Goal: Task Accomplishment & Management: Use online tool/utility

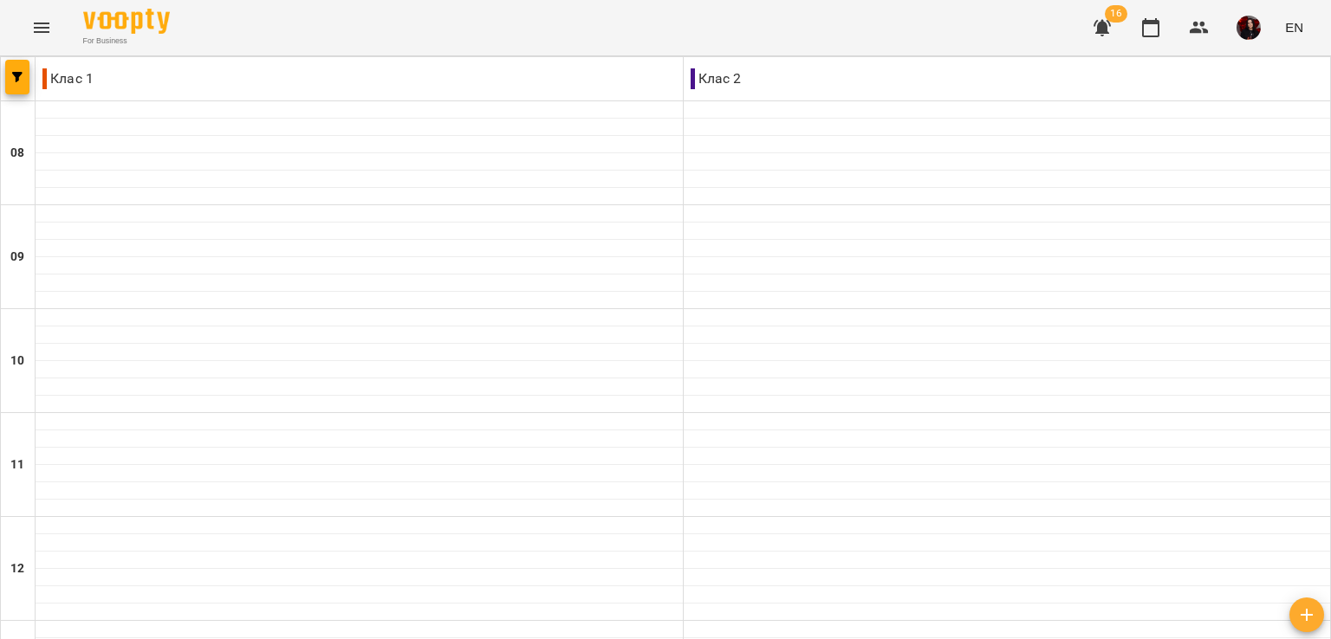
scroll to position [825, 0]
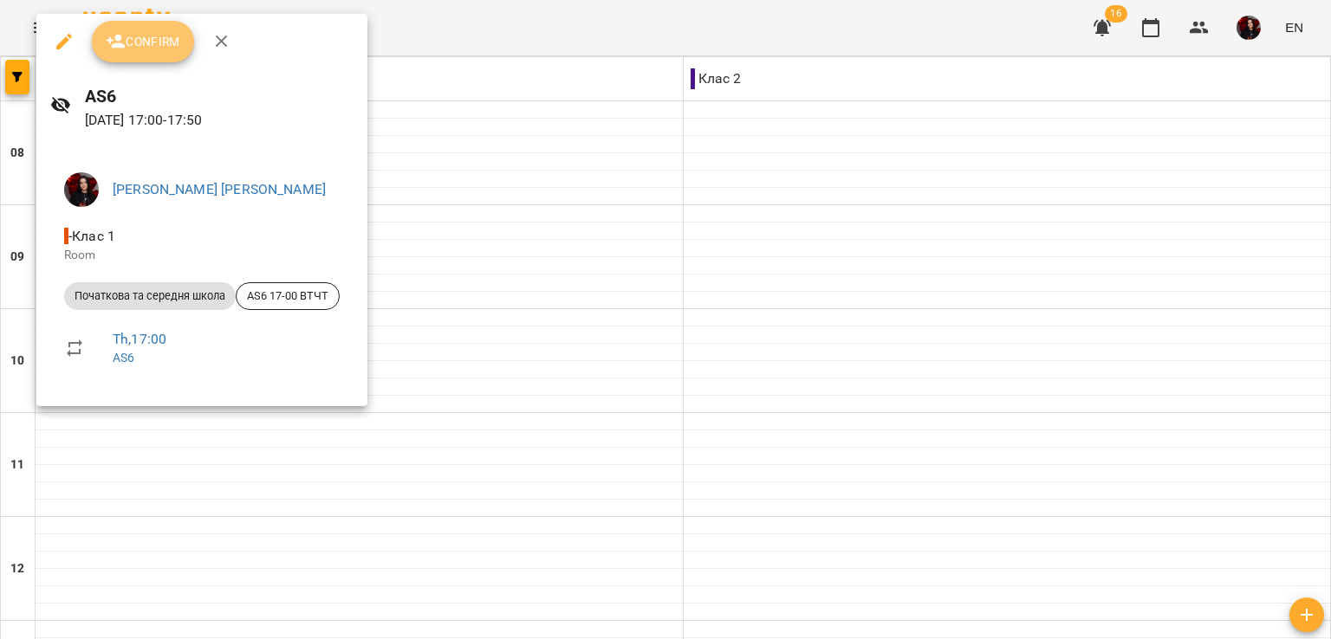
click at [138, 45] on span "Confirm" at bounding box center [143, 41] width 75 height 21
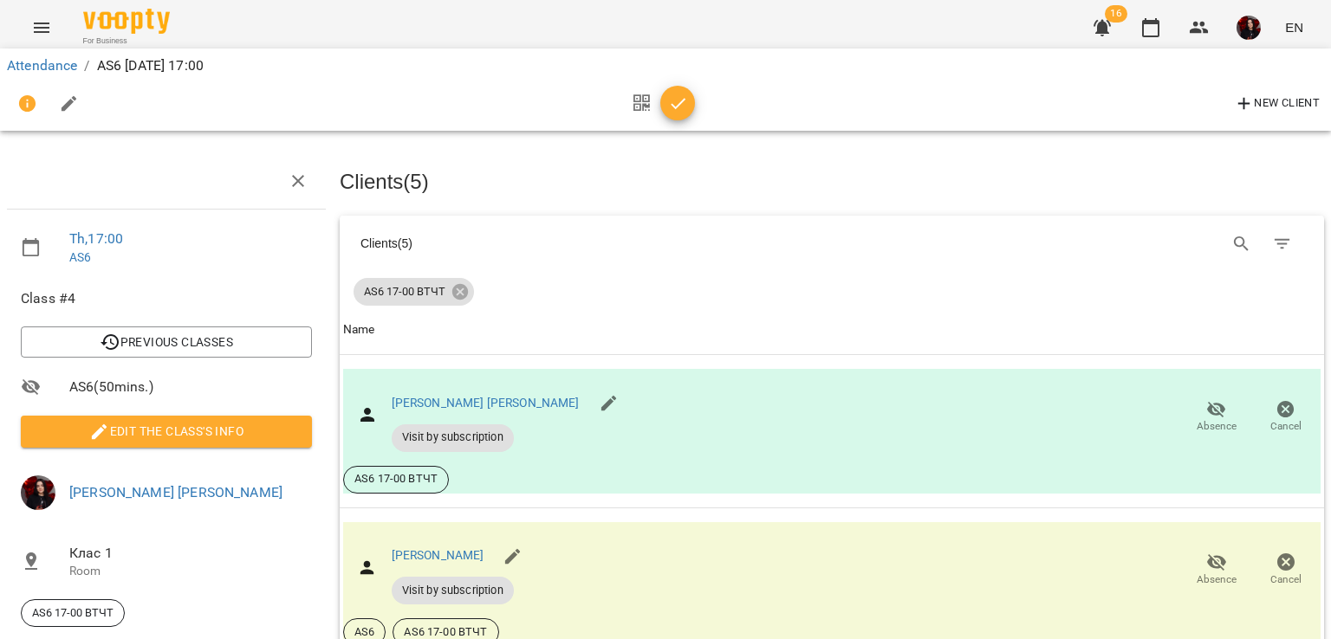
scroll to position [111, 0]
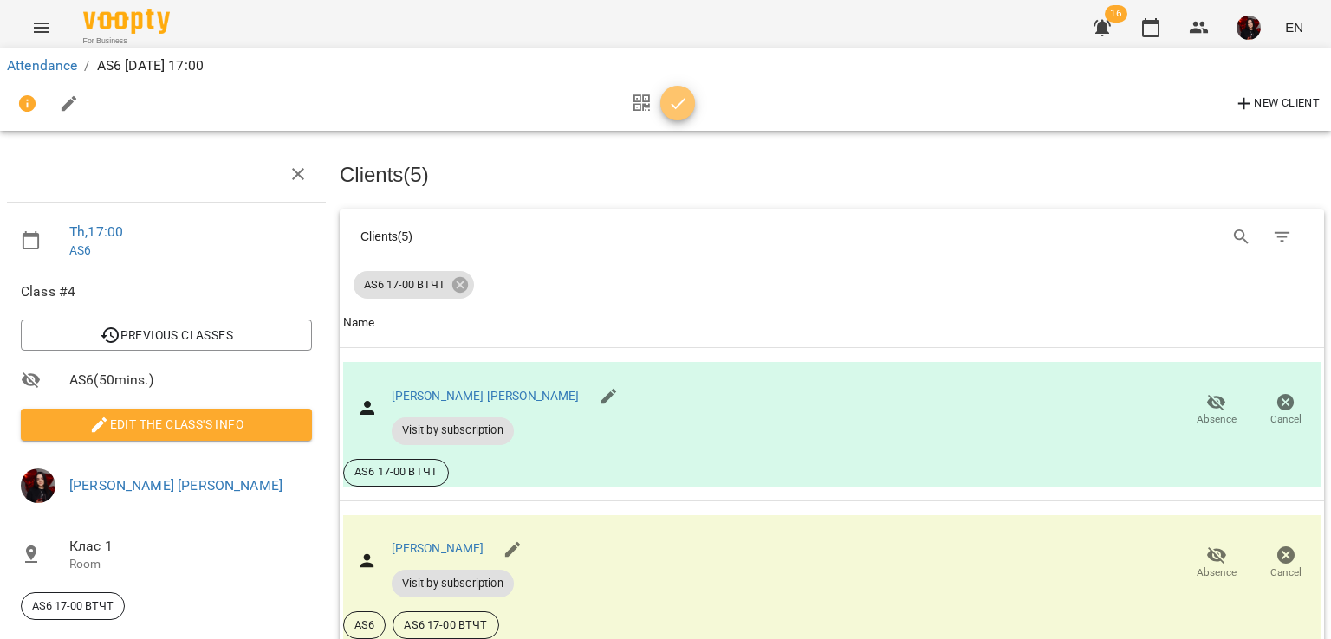
click at [678, 117] on button "button" at bounding box center [677, 103] width 35 height 35
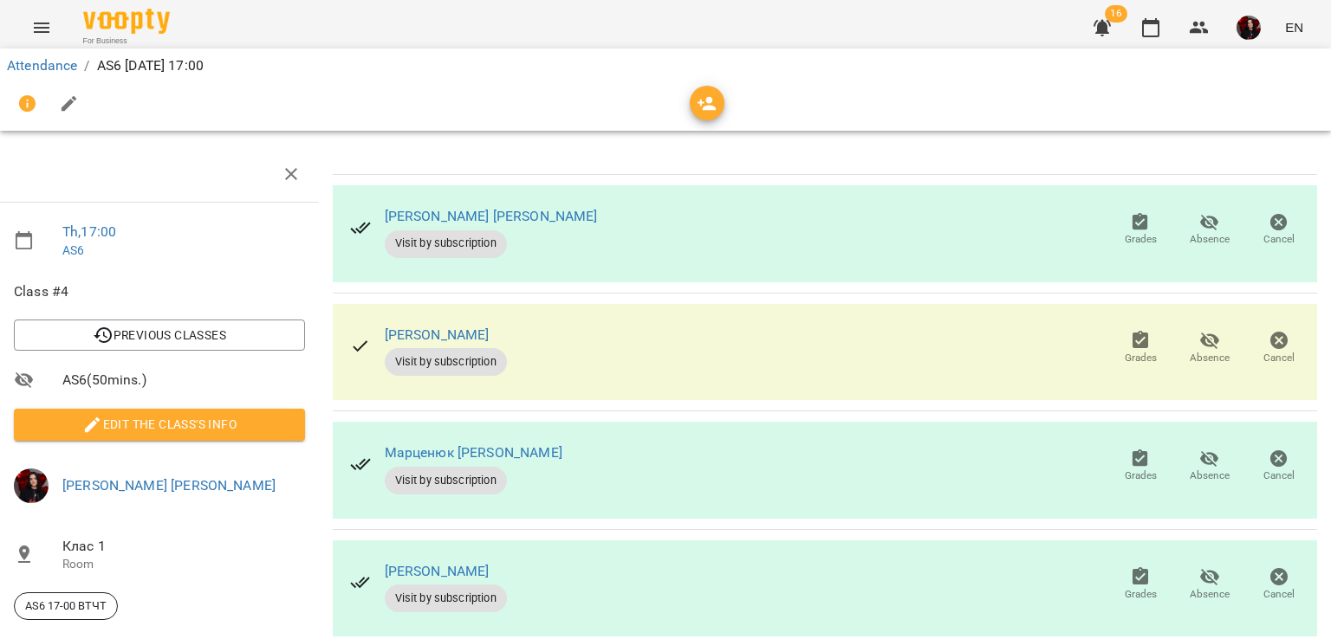
scroll to position [0, 0]
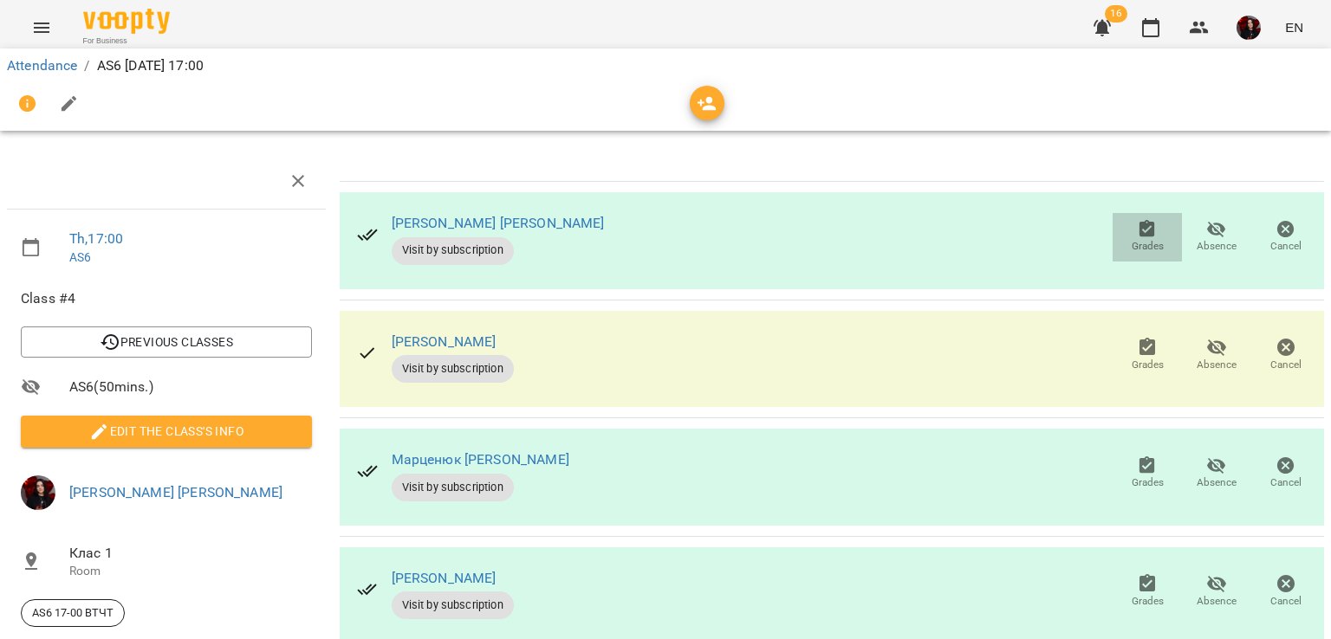
click at [1123, 237] on span "Grades" at bounding box center [1147, 236] width 49 height 35
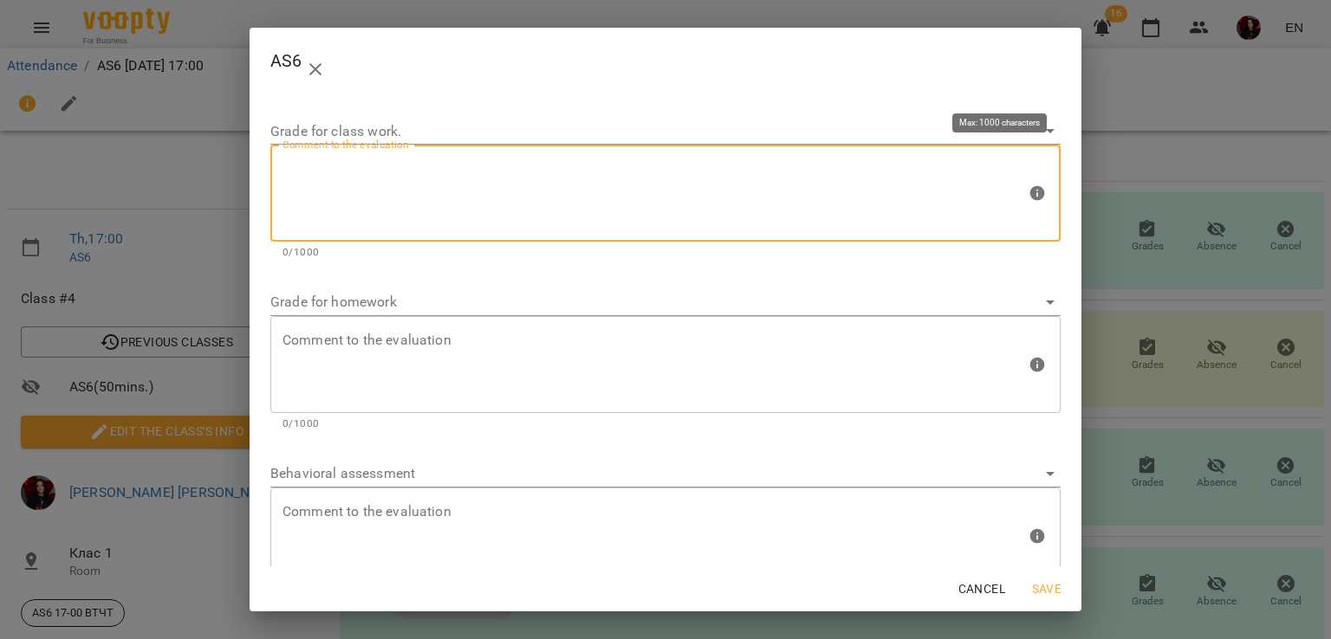
click at [484, 204] on textarea at bounding box center [653, 193] width 743 height 65
type textarea "*"
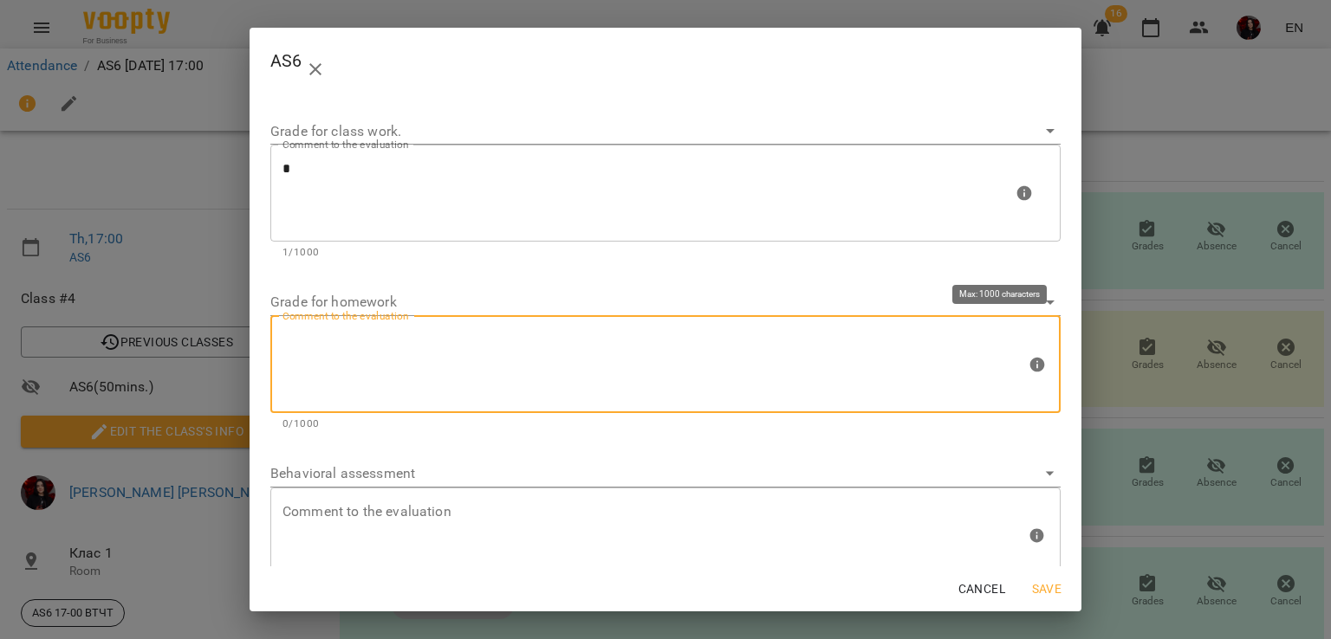
click at [484, 351] on textarea at bounding box center [653, 364] width 743 height 65
type textarea "*"
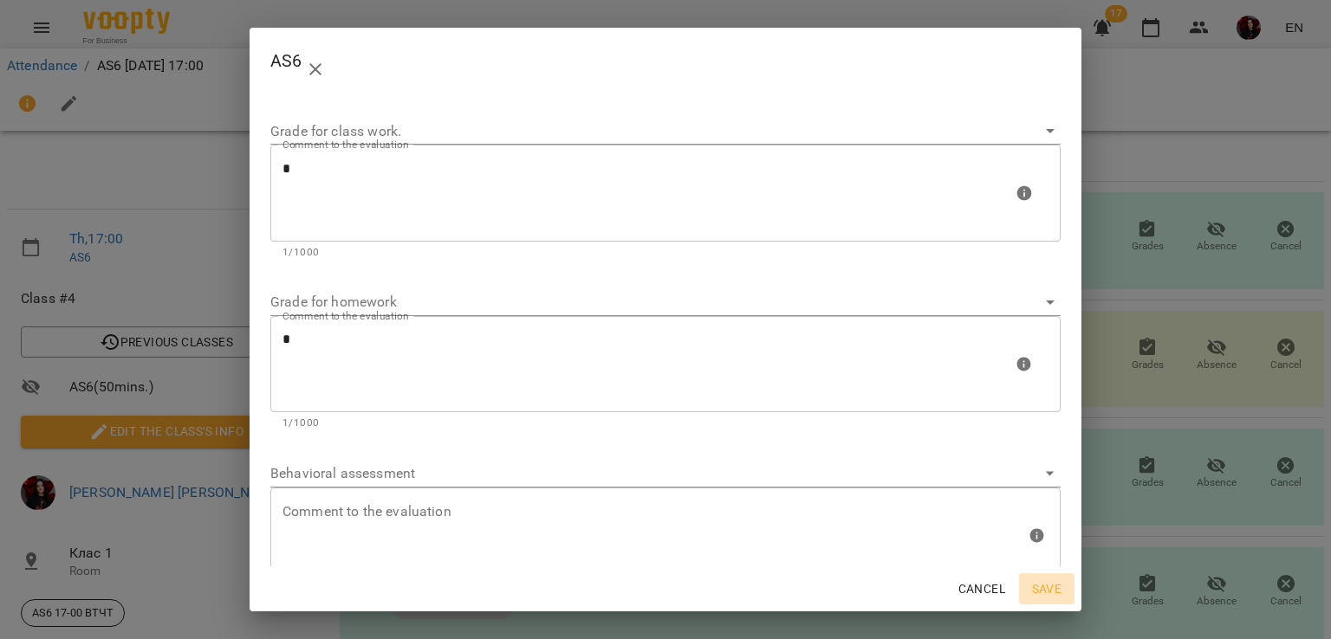
click at [1054, 590] on span "Save" at bounding box center [1047, 589] width 42 height 21
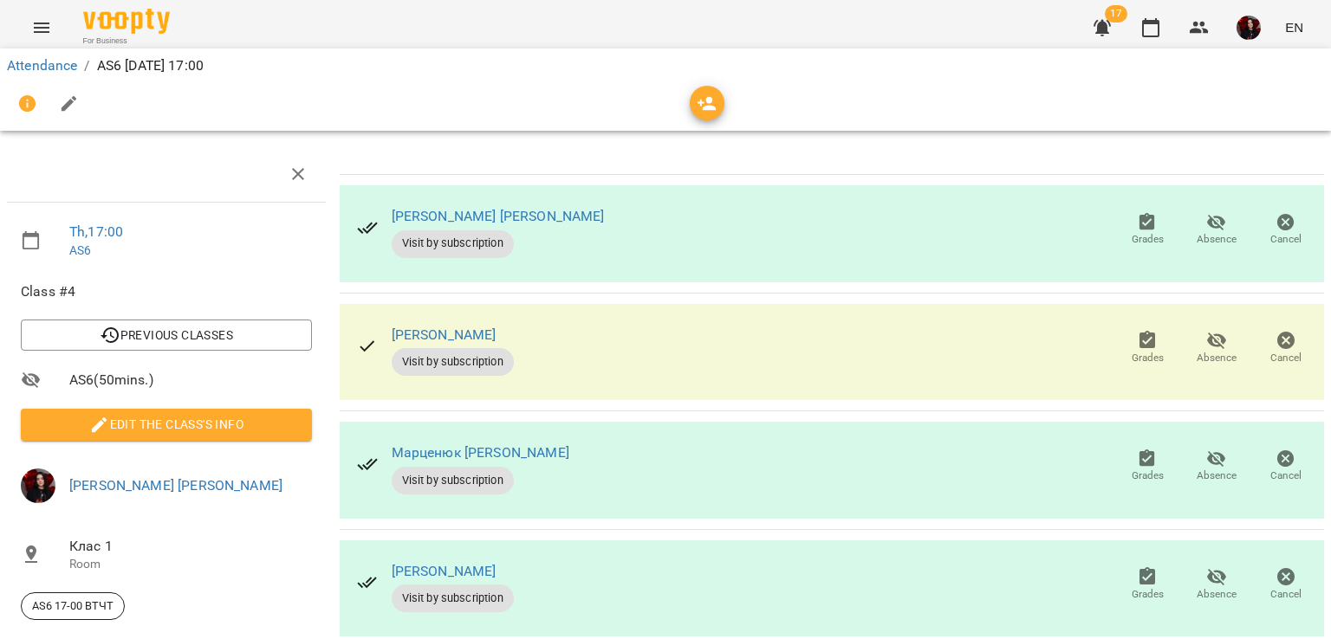
scroll to position [19, 0]
click at [1139, 216] on icon "button" at bounding box center [1147, 221] width 16 height 17
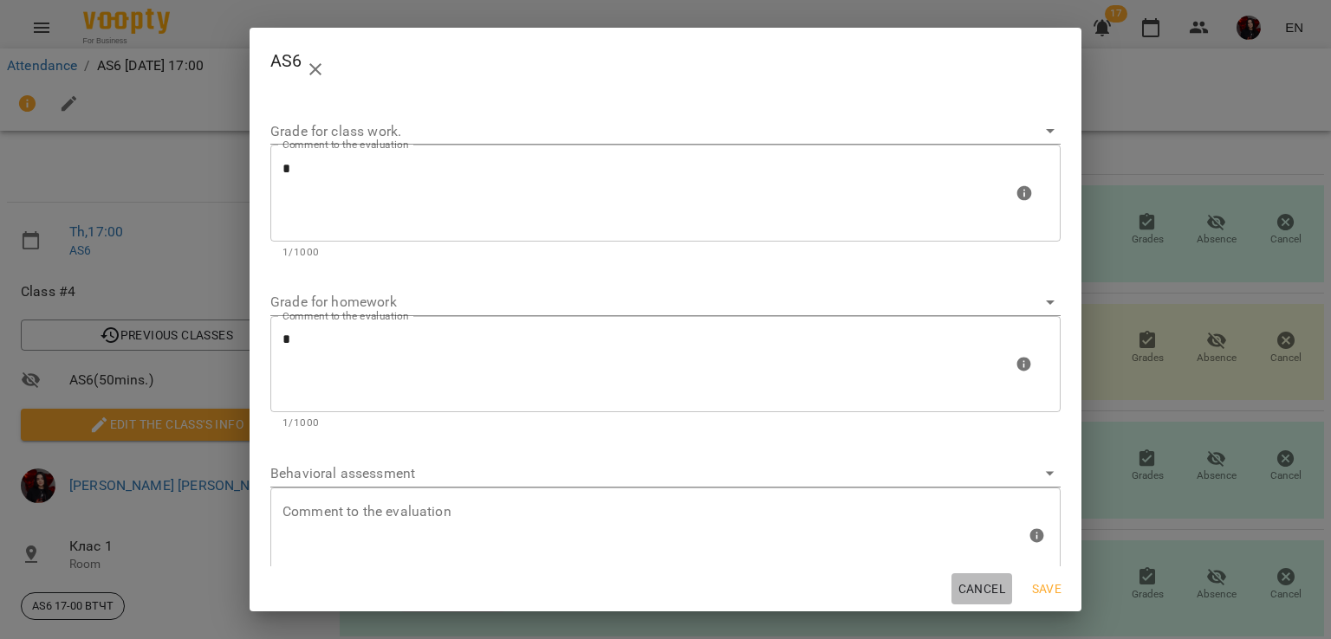
click at [995, 587] on span "Cancel" at bounding box center [981, 589] width 47 height 21
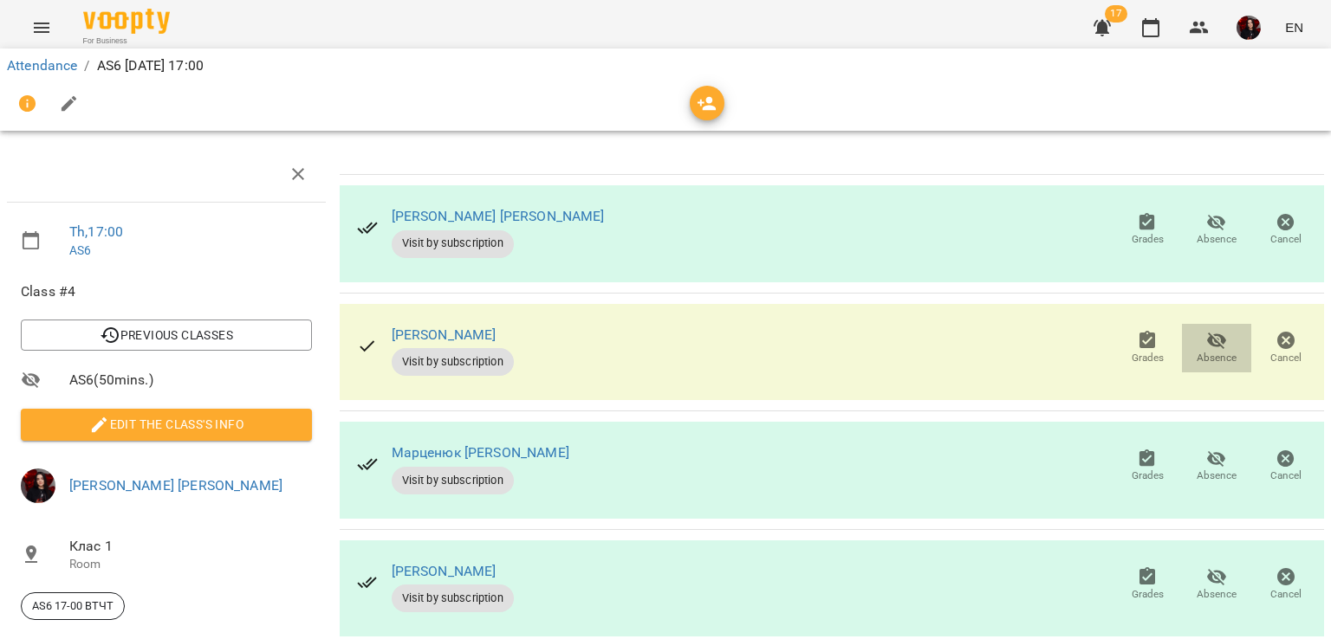
click at [1206, 333] on icon "button" at bounding box center [1216, 340] width 21 height 21
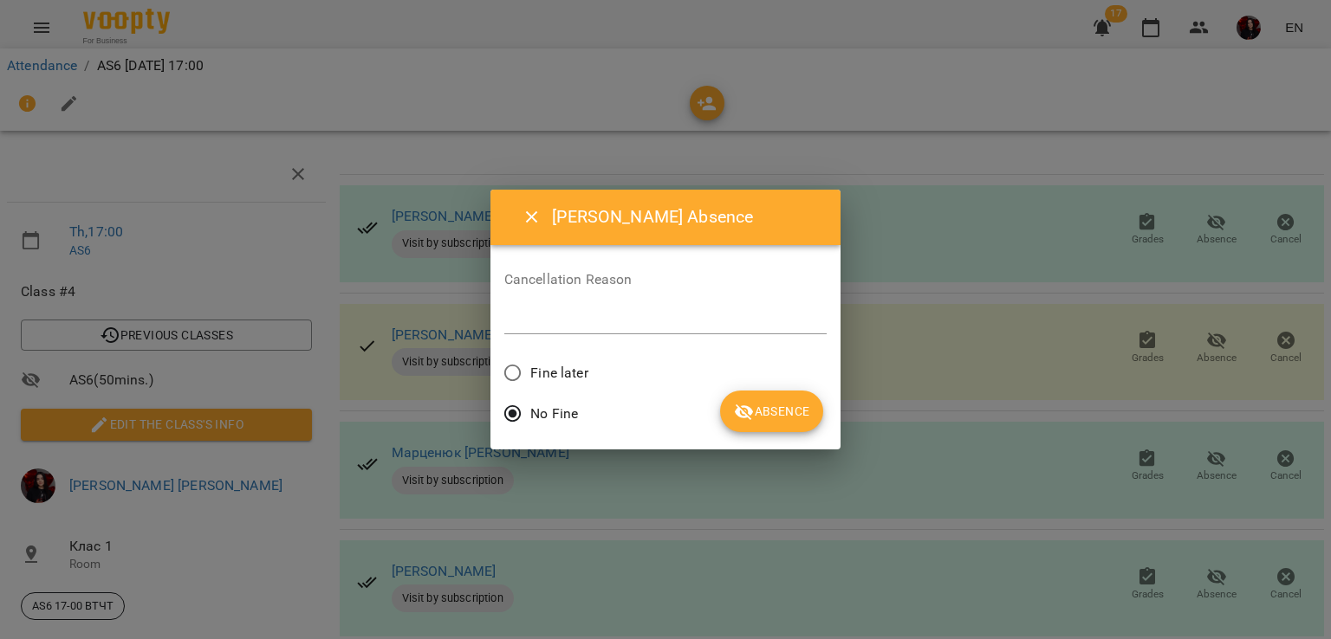
click at [558, 372] on span "Fine later" at bounding box center [558, 373] width 57 height 21
click at [775, 422] on button "Absence" at bounding box center [771, 412] width 103 height 42
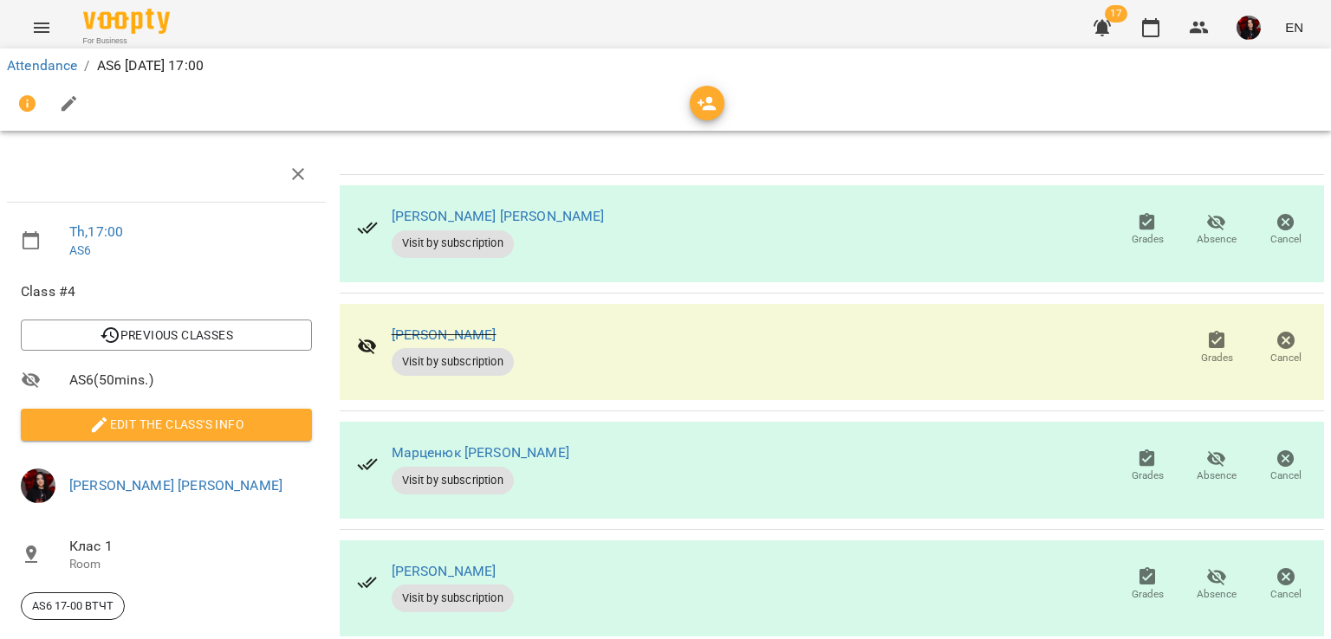
scroll to position [159, 0]
click at [1137, 449] on icon "button" at bounding box center [1147, 459] width 21 height 21
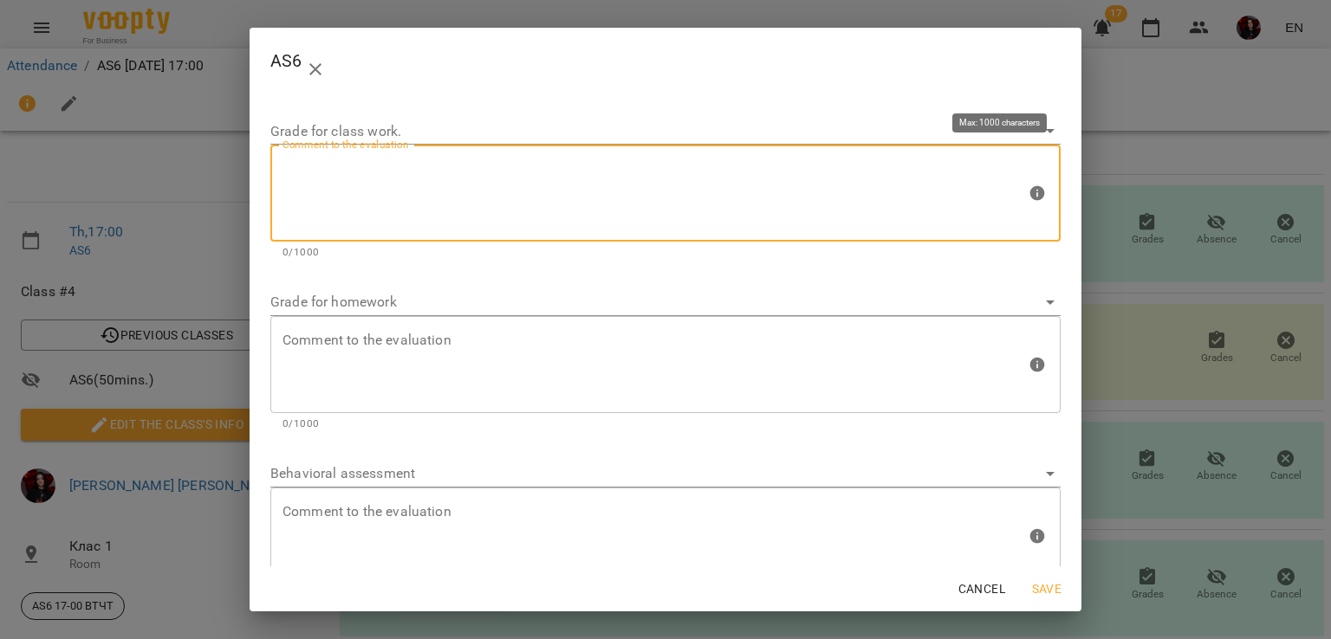
click at [621, 188] on textarea at bounding box center [653, 193] width 743 height 65
type textarea "*"
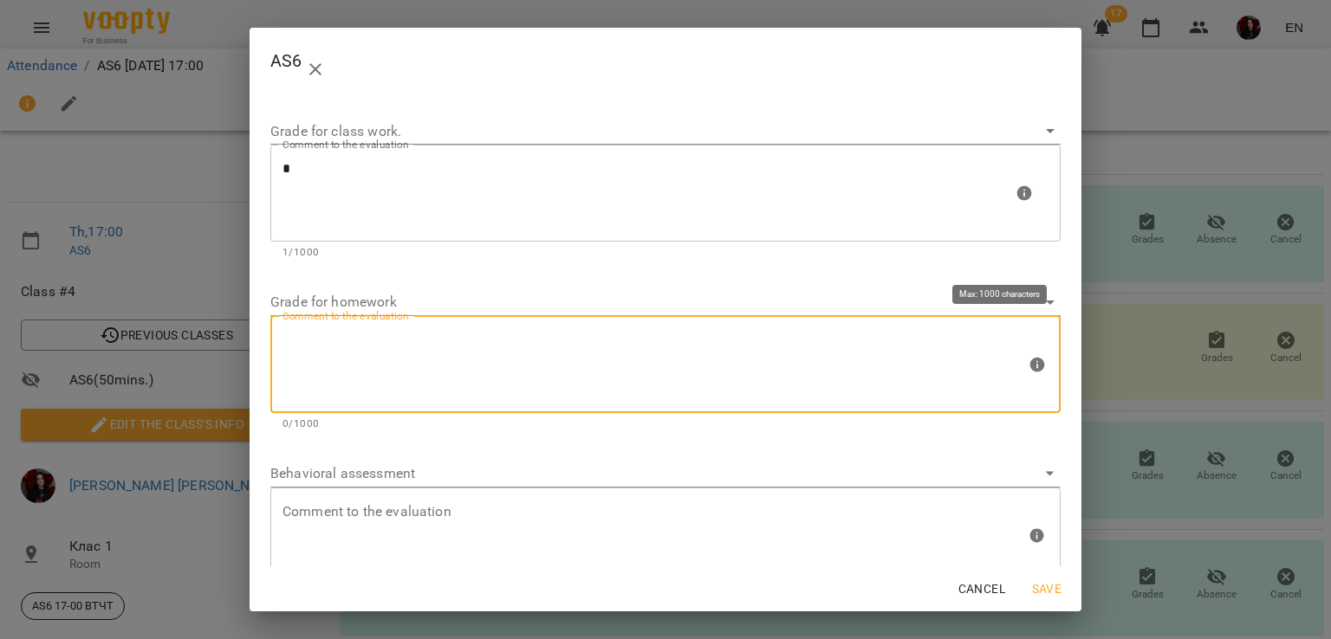
click at [600, 368] on textarea at bounding box center [653, 364] width 743 height 65
type textarea "*"
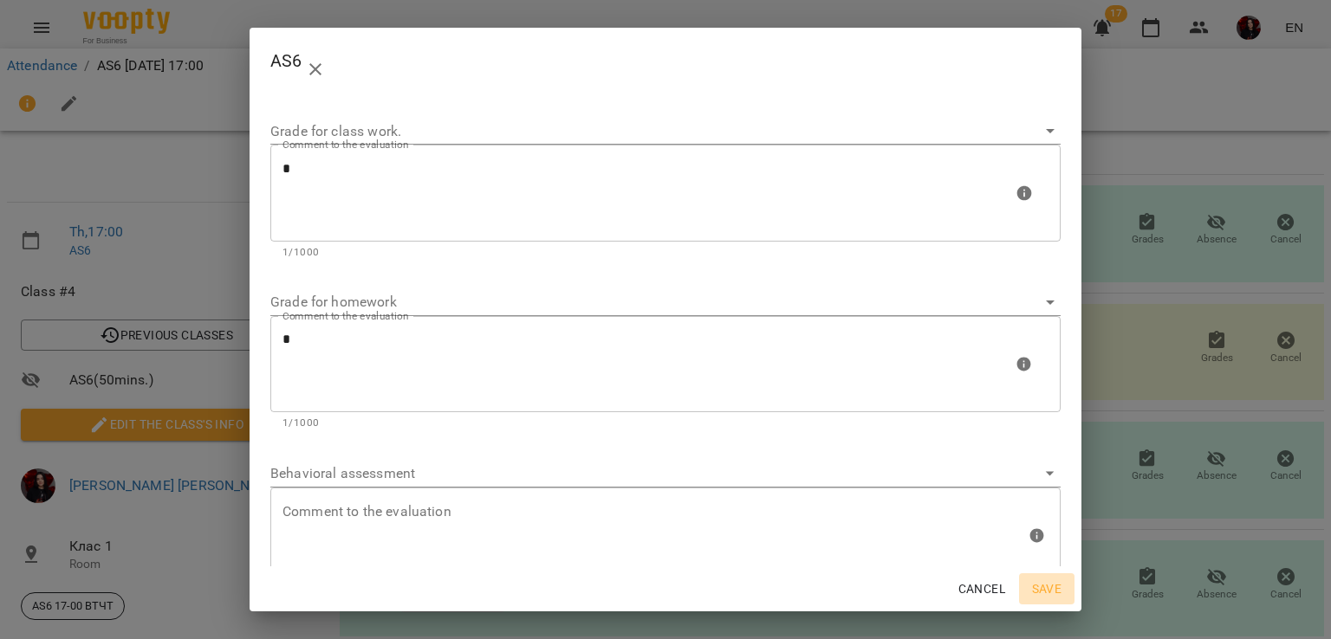
click at [1034, 592] on span "Save" at bounding box center [1047, 589] width 42 height 21
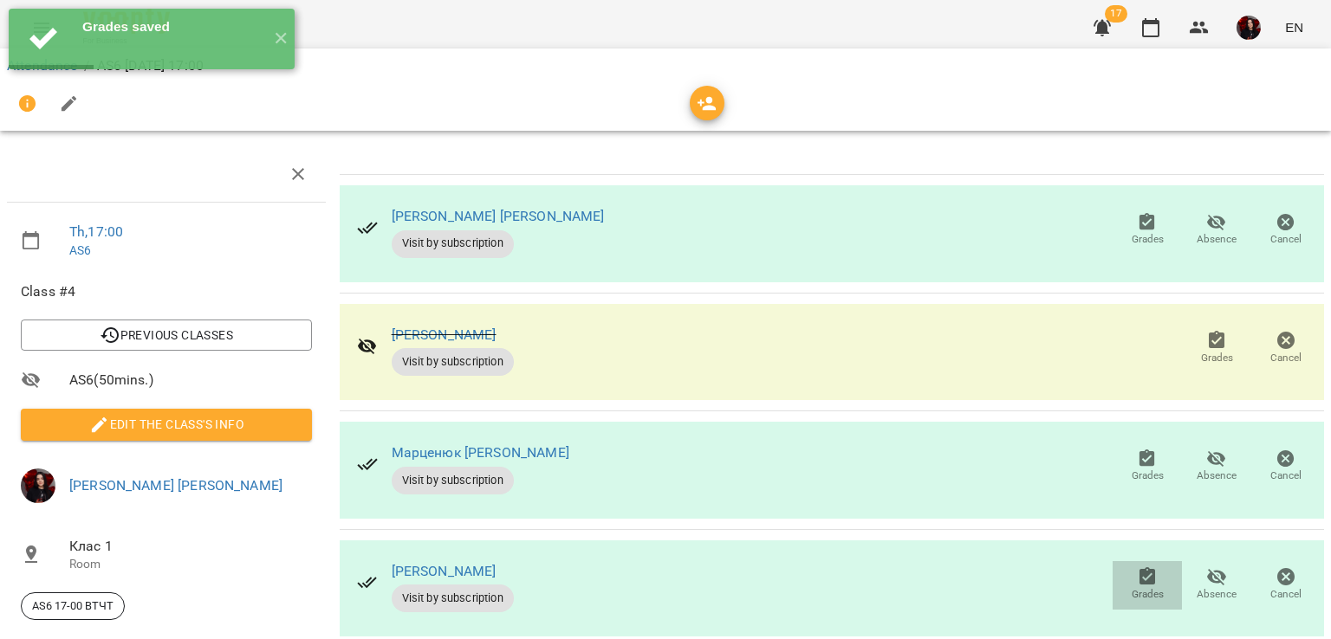
click at [1151, 567] on span "Grades" at bounding box center [1147, 584] width 49 height 35
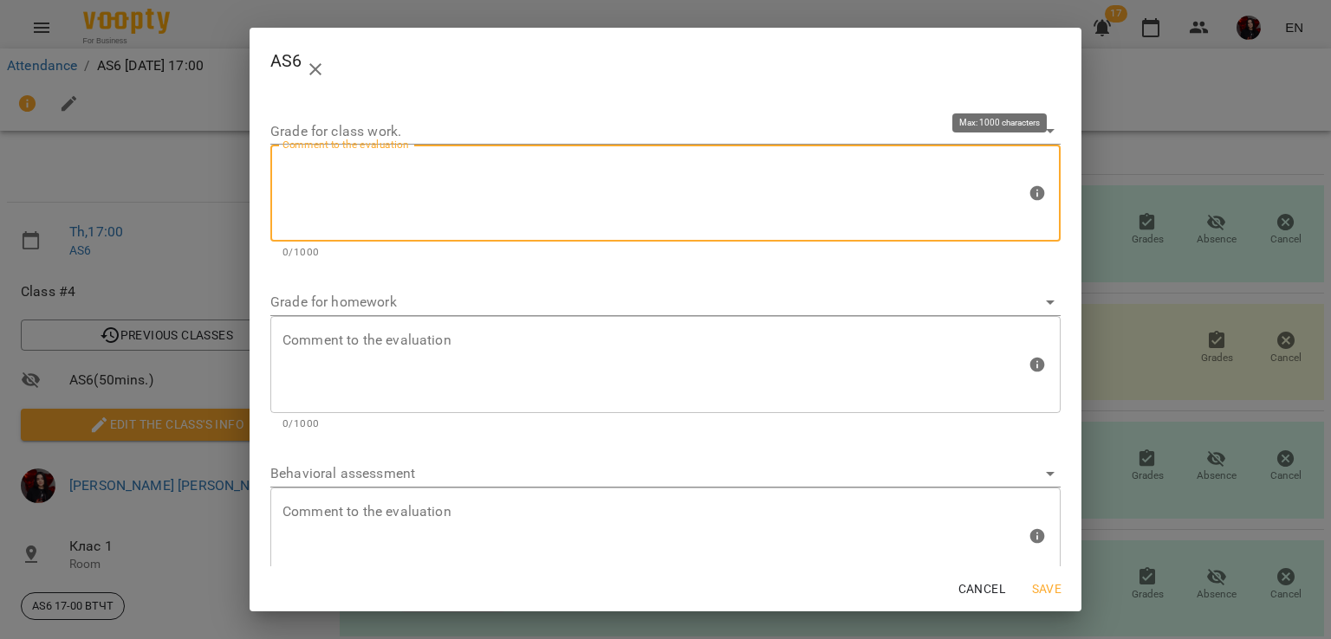
click at [734, 202] on textarea at bounding box center [653, 193] width 743 height 65
type textarea "*"
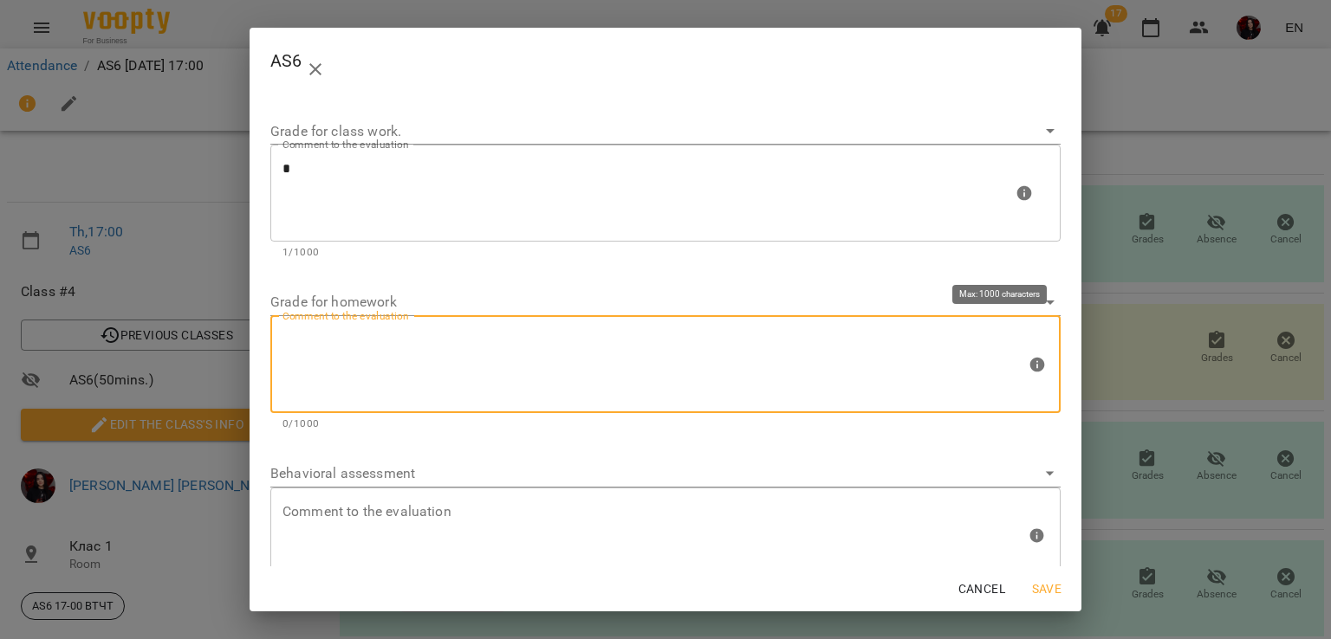
click at [600, 382] on textarea at bounding box center [653, 364] width 743 height 65
type textarea "*"
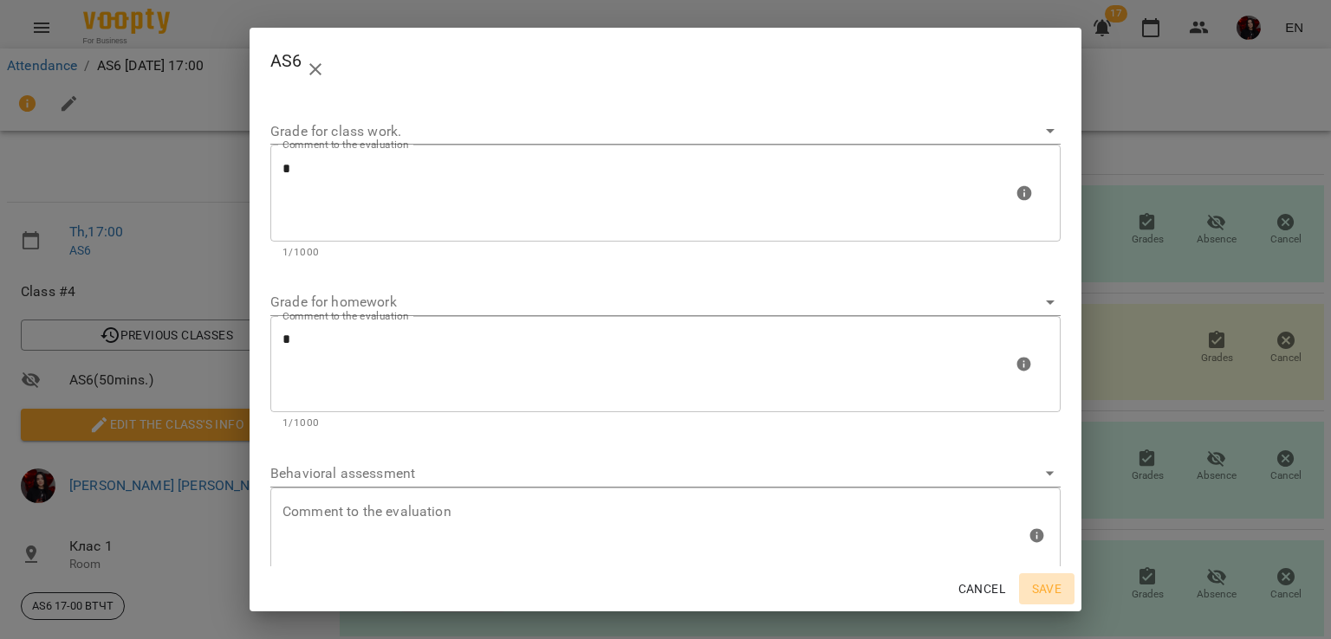
click at [1061, 594] on span "Save" at bounding box center [1047, 589] width 42 height 21
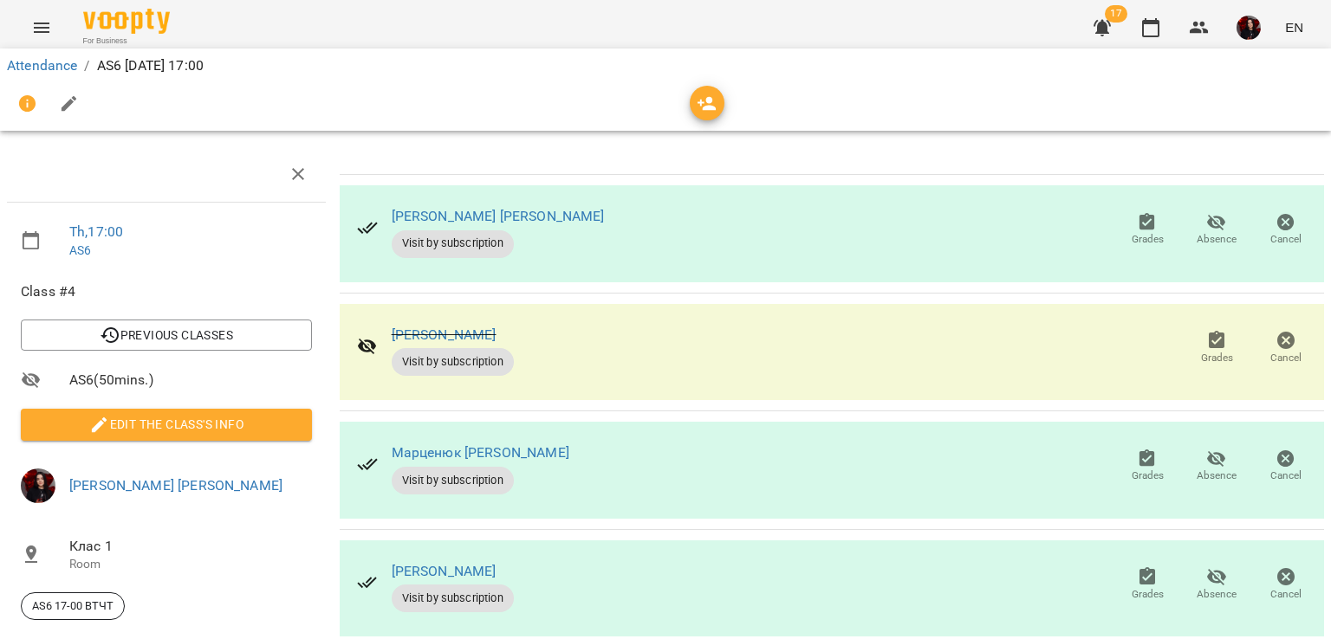
click at [1139, 568] on icon "button" at bounding box center [1147, 576] width 16 height 17
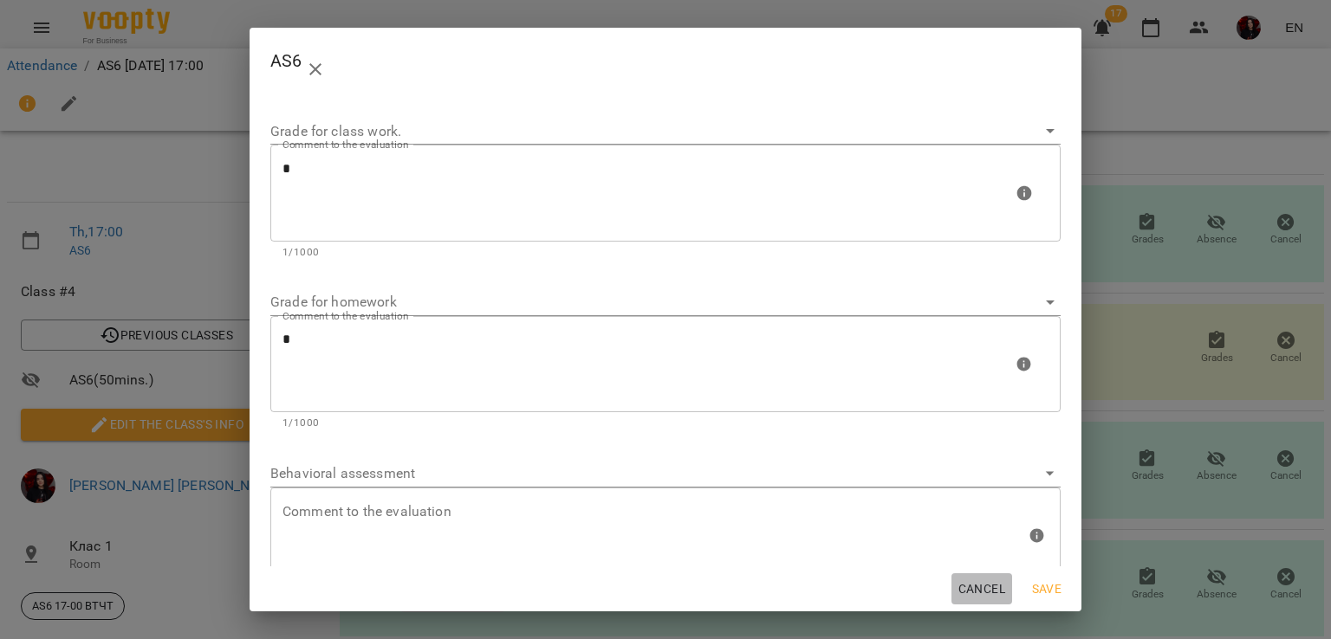
click at [989, 590] on span "Cancel" at bounding box center [981, 589] width 47 height 21
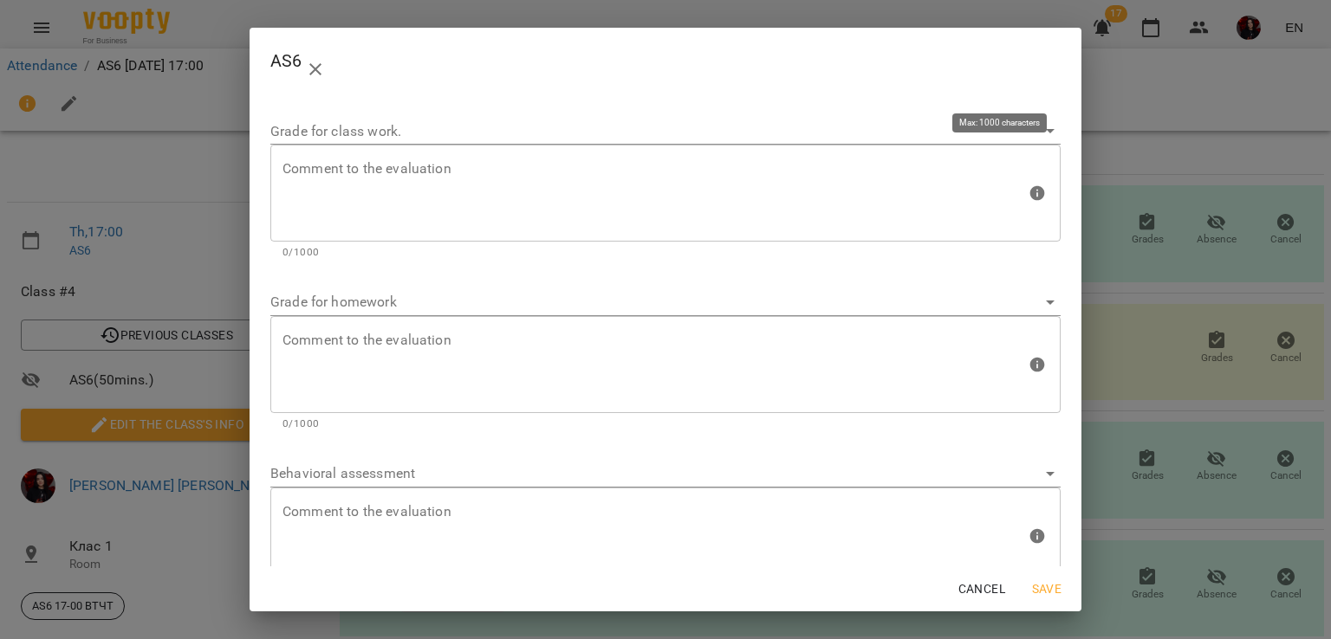
click at [657, 240] on div "Comment to the evaluation" at bounding box center [665, 193] width 790 height 97
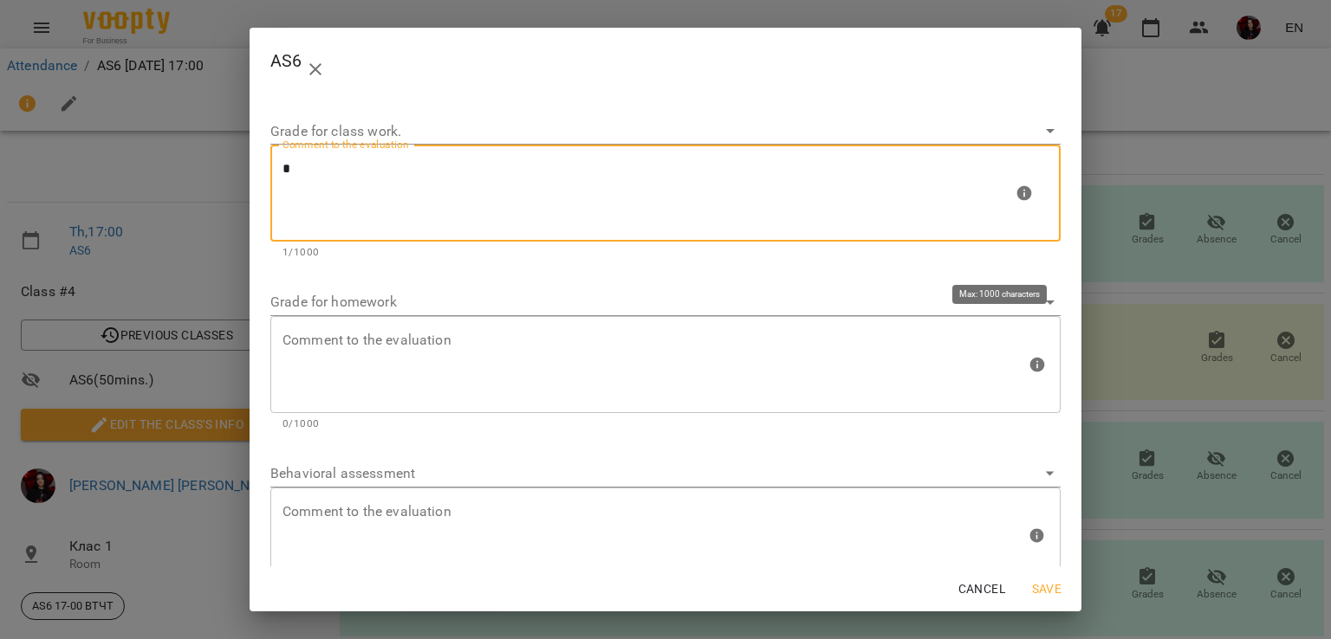
type textarea "*"
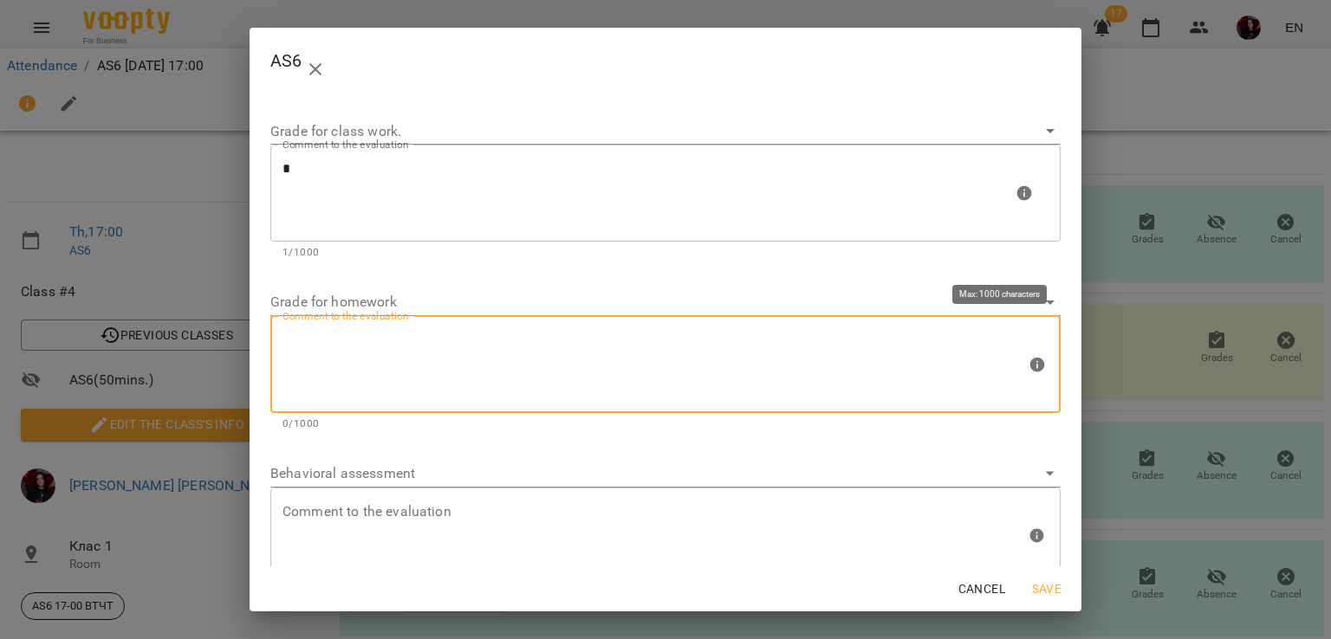
click at [565, 367] on textarea at bounding box center [653, 364] width 743 height 65
type textarea "*"
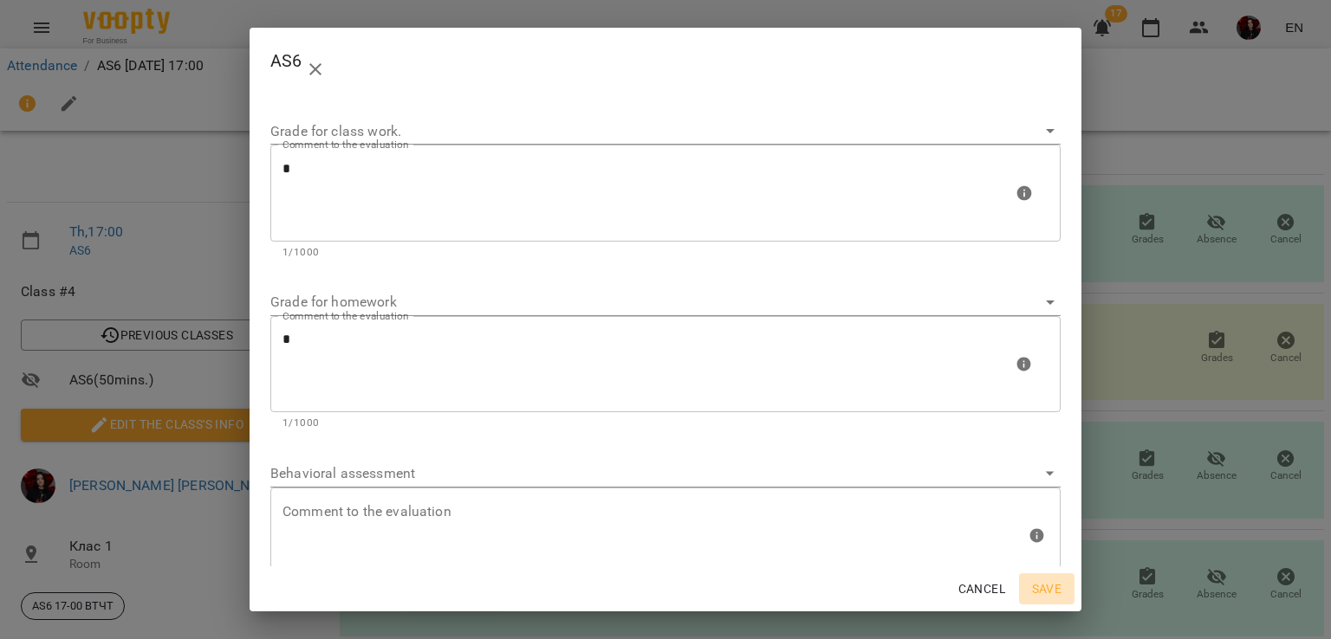
click at [1050, 586] on span "Save" at bounding box center [1047, 589] width 42 height 21
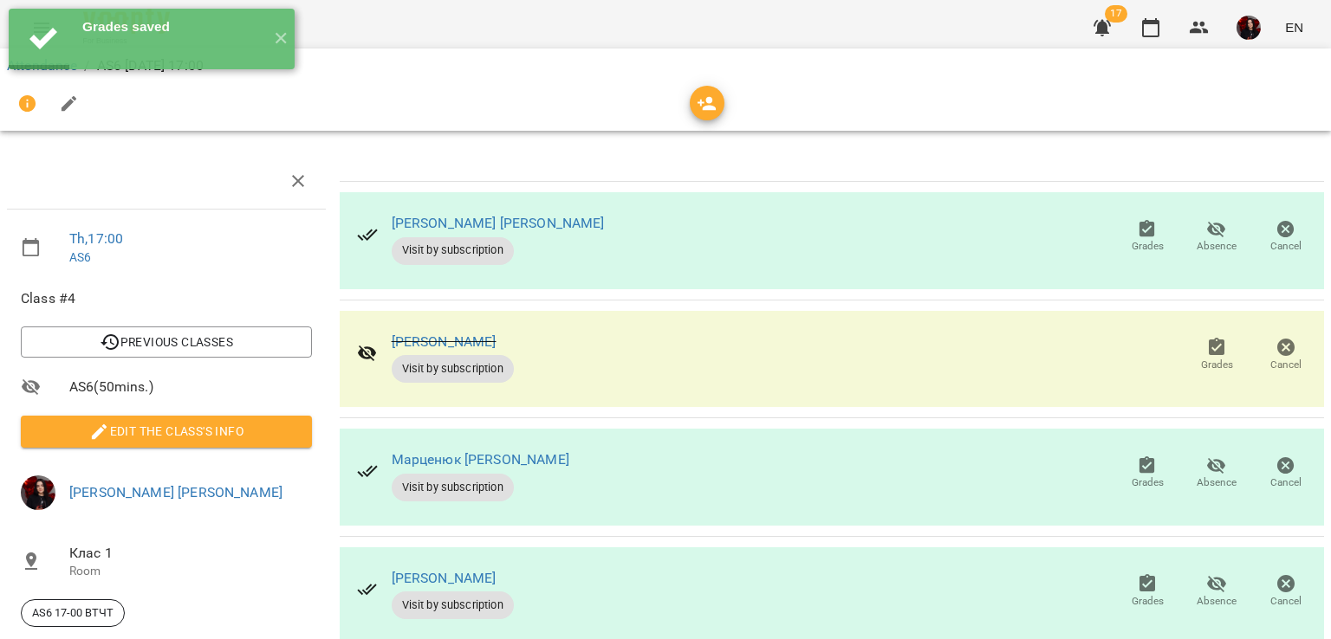
scroll to position [0, 0]
